Goal: Information Seeking & Learning: Learn about a topic

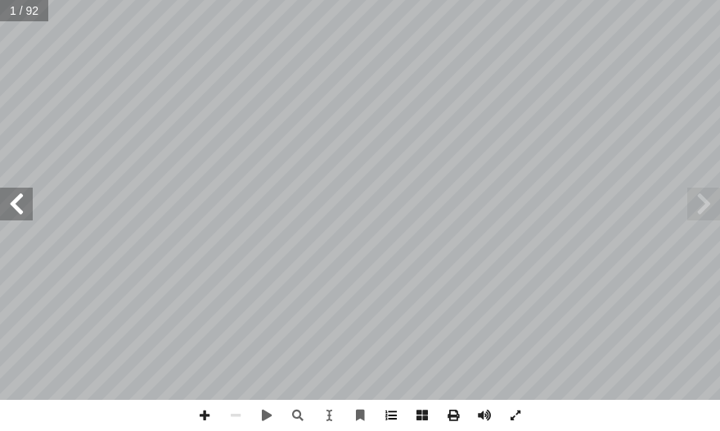
click at [368, 407] on span at bounding box center [391, 415] width 31 height 31
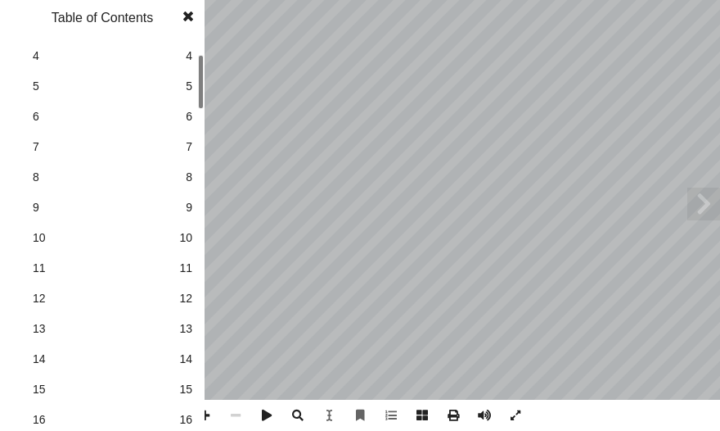
click at [181, 423] on span "16" at bounding box center [185, 419] width 13 height 17
click at [183, 323] on span "22" at bounding box center [185, 328] width 13 height 17
click at [195, 21] on span at bounding box center [188, 16] width 29 height 33
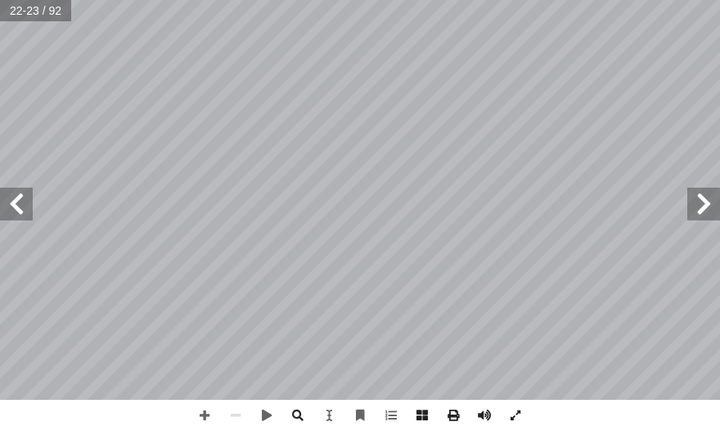
click at [368, 205] on span at bounding box center [704, 203] width 33 height 33
click at [4, 210] on span at bounding box center [16, 203] width 33 height 33
click at [216, 407] on span at bounding box center [204, 415] width 31 height 31
click at [233, 410] on span at bounding box center [235, 415] width 31 height 31
click at [199, 416] on span at bounding box center [204, 415] width 31 height 31
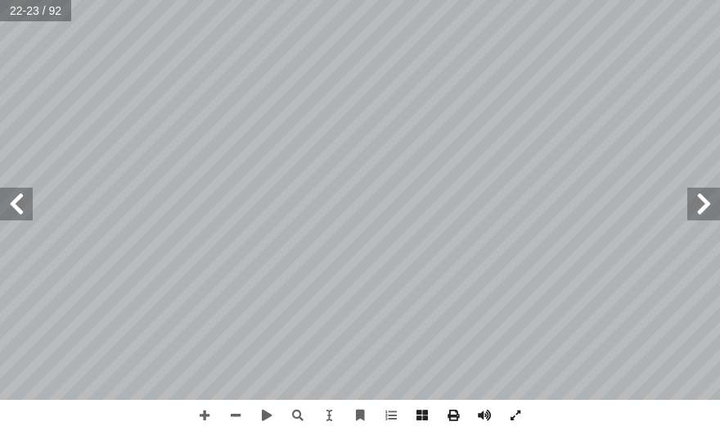
click at [10, 213] on span at bounding box center [16, 203] width 33 height 33
